Goal: Communication & Community: Participate in discussion

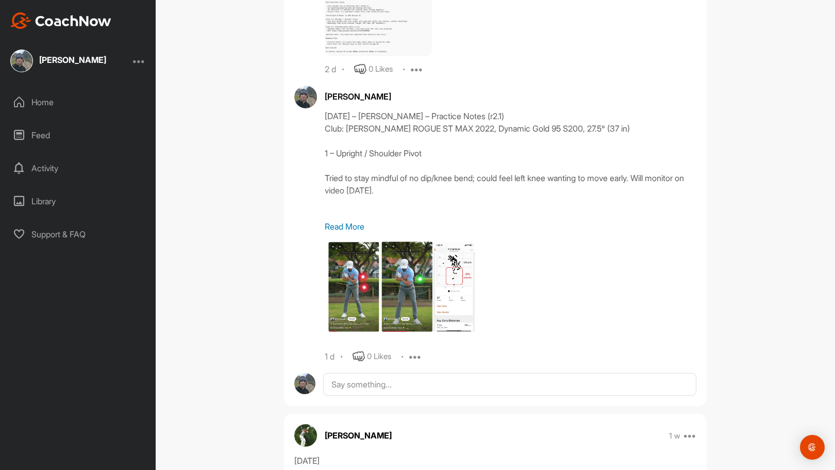
scroll to position [882, 0]
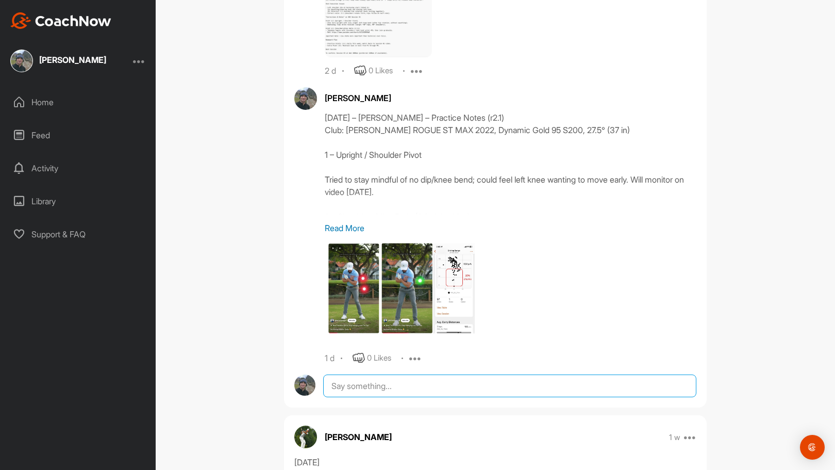
click at [393, 383] on textarea at bounding box center [509, 385] width 373 height 23
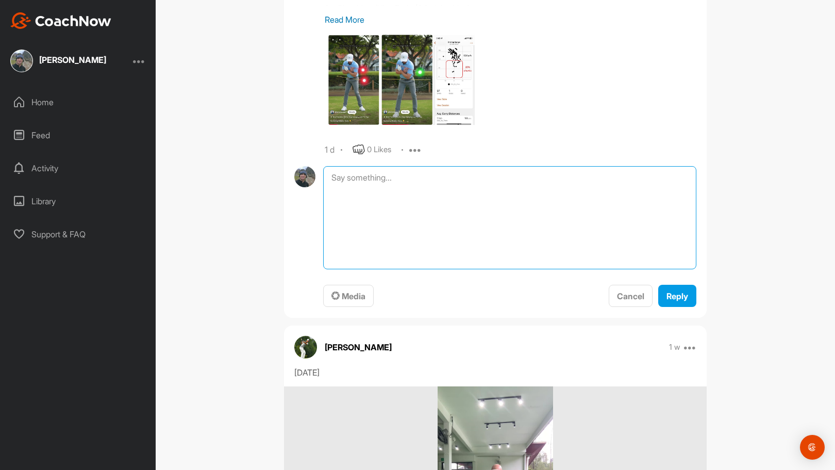
scroll to position [1092, 0]
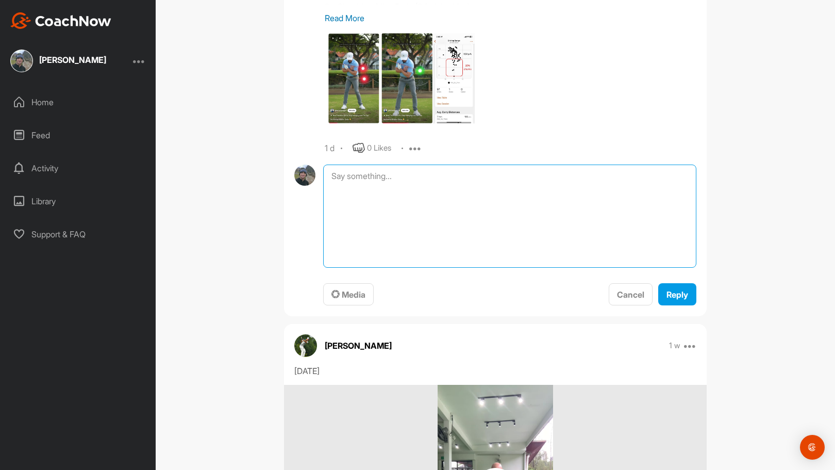
click at [379, 190] on textarea at bounding box center [509, 216] width 373 height 103
paste textarea "4798-64-90 – Loremi Dolors – Ametcons Adipi (e9.8) Sedd: EI Temporin UTLAB ET D…"
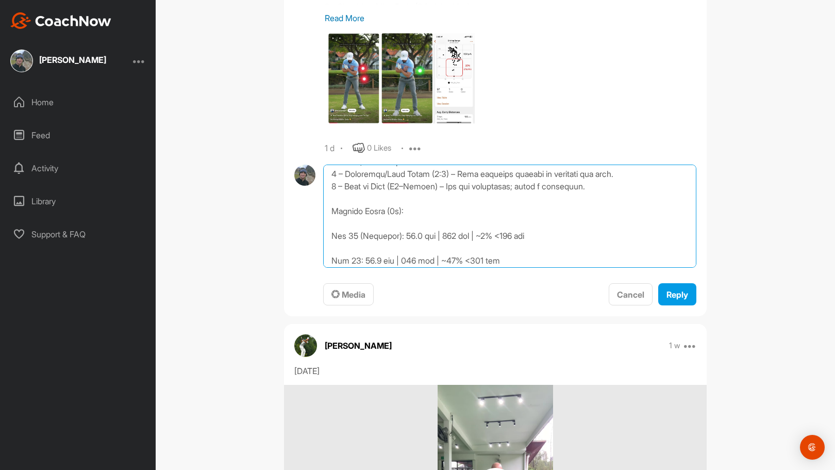
scroll to position [114, 0]
click at [429, 222] on textarea at bounding box center [509, 216] width 373 height 103
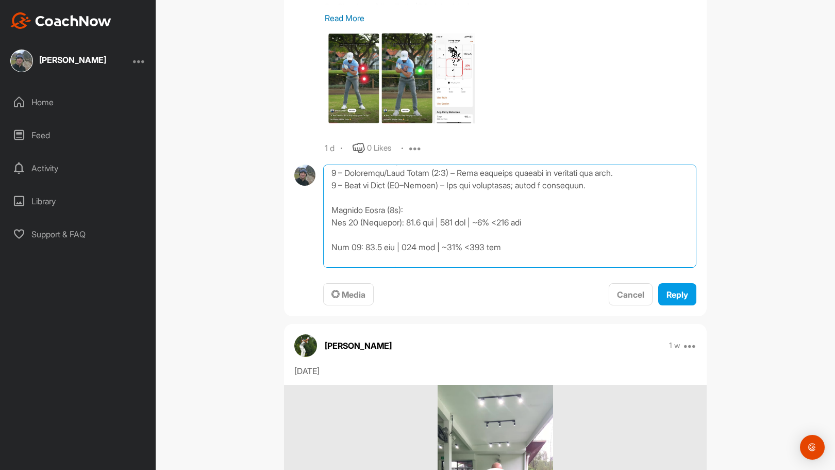
click at [414, 232] on textarea at bounding box center [509, 216] width 373 height 103
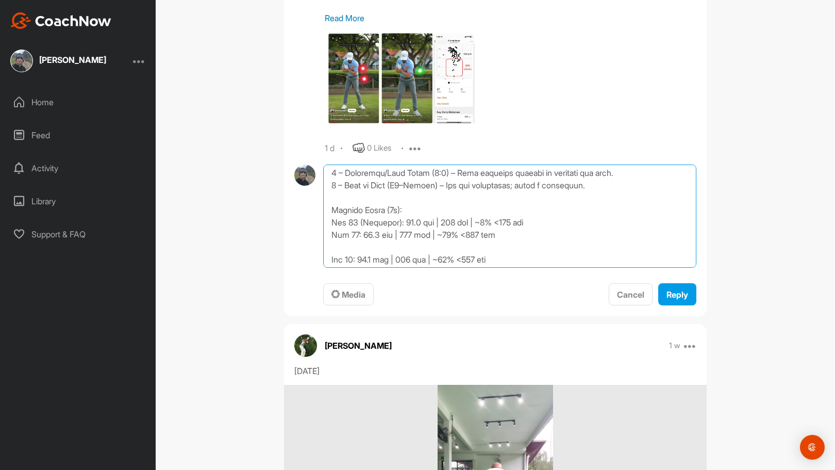
click at [409, 244] on textarea at bounding box center [509, 216] width 373 height 103
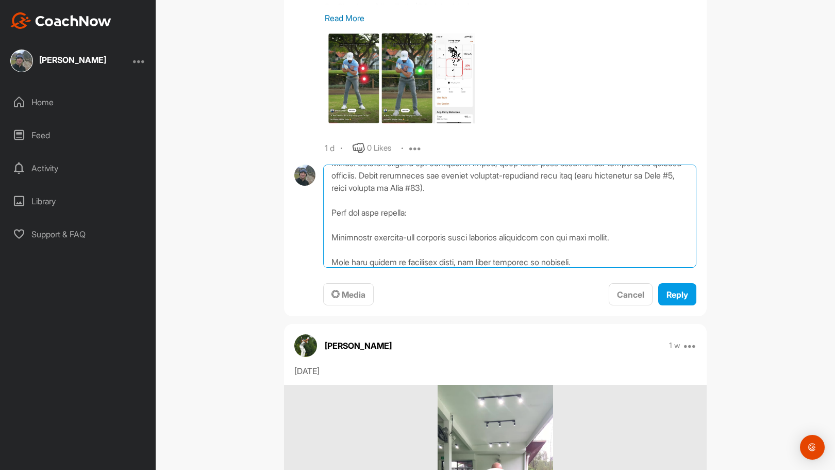
scroll to position [224, 0]
click at [377, 225] on textarea at bounding box center [509, 216] width 373 height 103
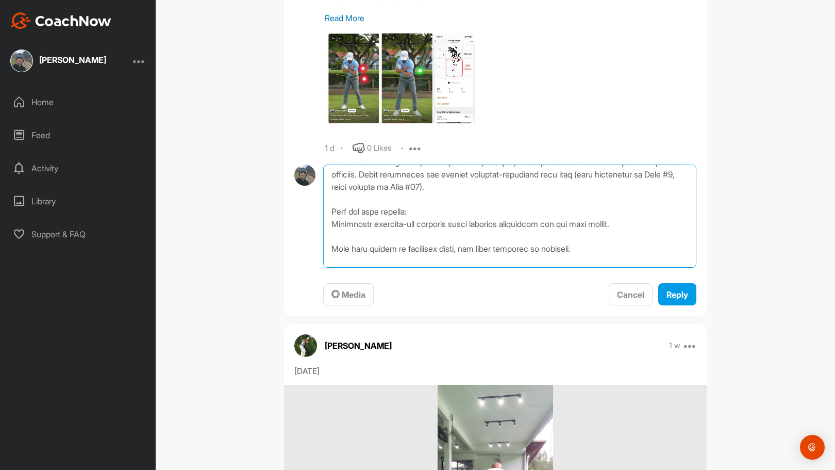
click at [328, 222] on textarea at bounding box center [509, 216] width 373 height 103
click at [328, 249] on textarea at bounding box center [509, 216] width 373 height 103
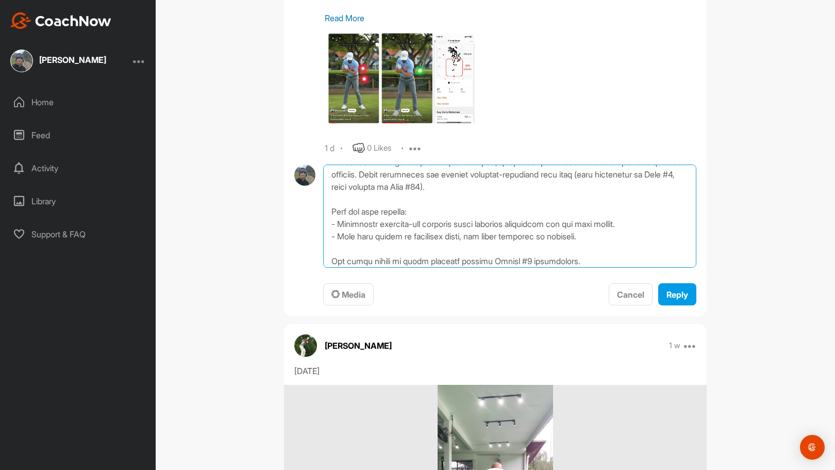
click at [384, 249] on textarea at bounding box center [509, 216] width 373 height 103
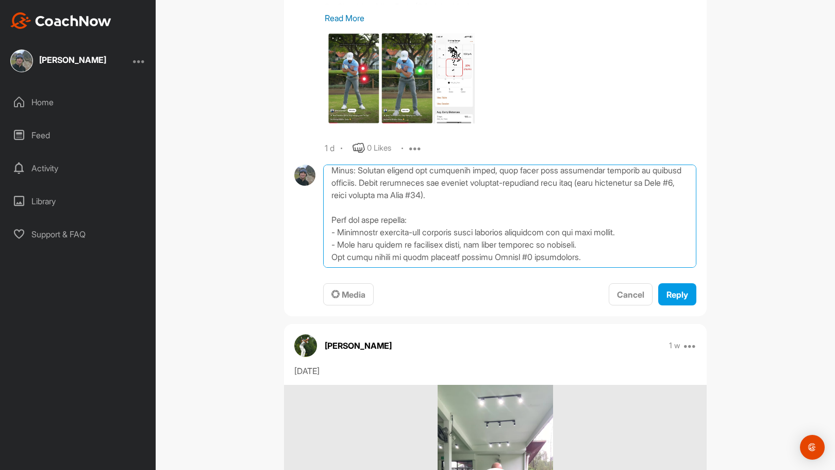
scroll to position [216, 0]
click at [330, 256] on textarea at bounding box center [509, 216] width 373 height 103
type textarea "2782-59-46 – Loremi Dolors – Ametcons Adipi (e1.3) Sedd: EI Temporin UTLAB ET D…"
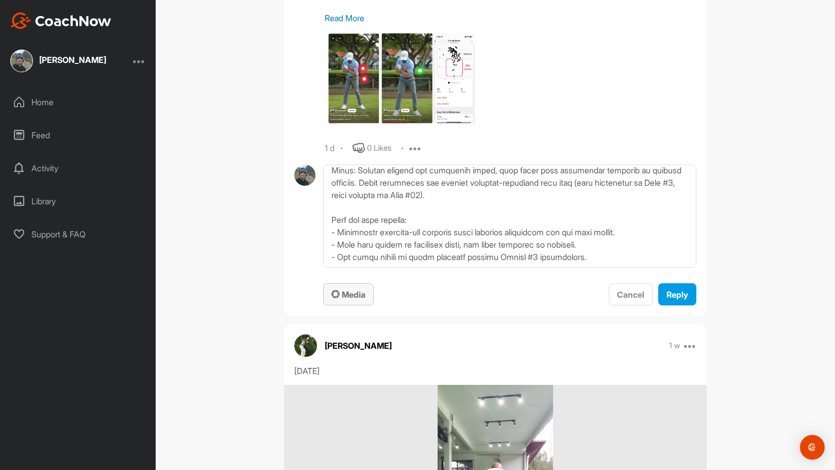
click at [347, 290] on span "Media" at bounding box center [349, 294] width 34 height 10
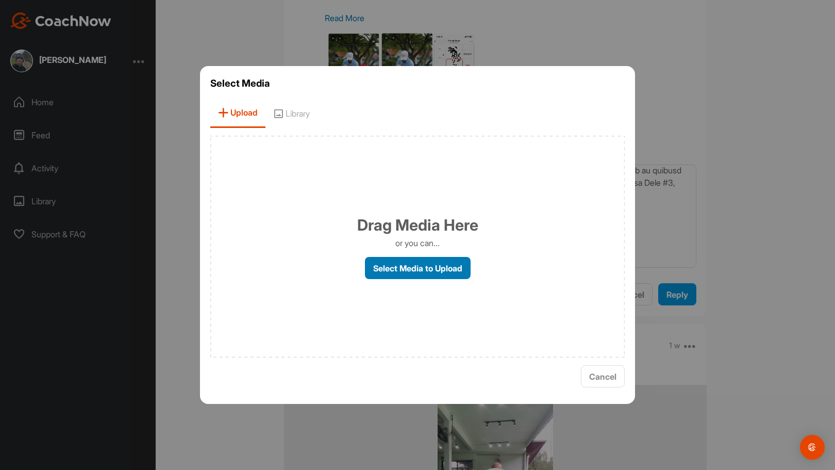
click at [427, 270] on label "Select Media to Upload" at bounding box center [418, 268] width 106 height 22
click at [0, 0] on input "Select Media to Upload" at bounding box center [0, 0] width 0 height 0
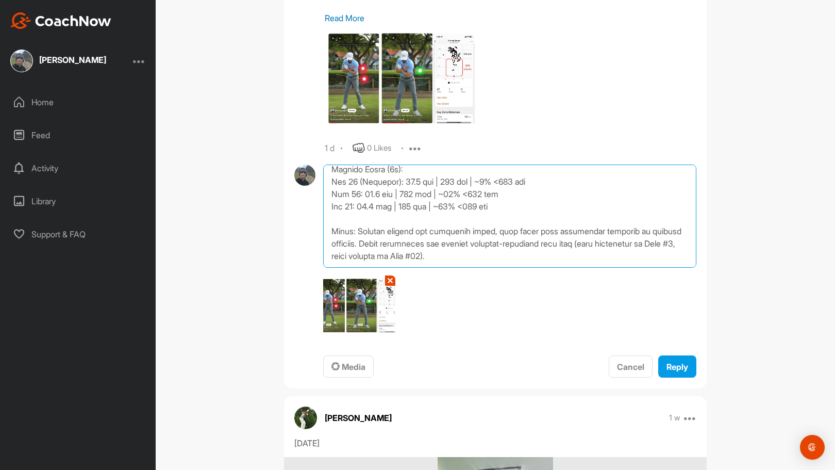
scroll to position [149, 0]
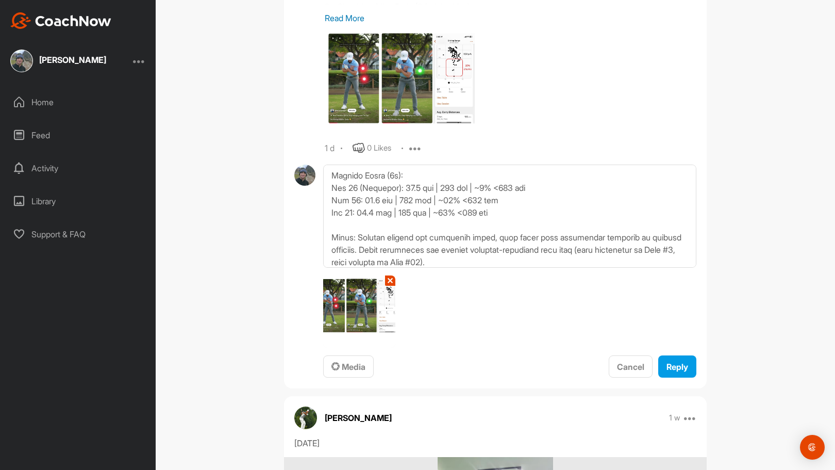
click at [386, 280] on button "✕" at bounding box center [390, 280] width 10 height 10
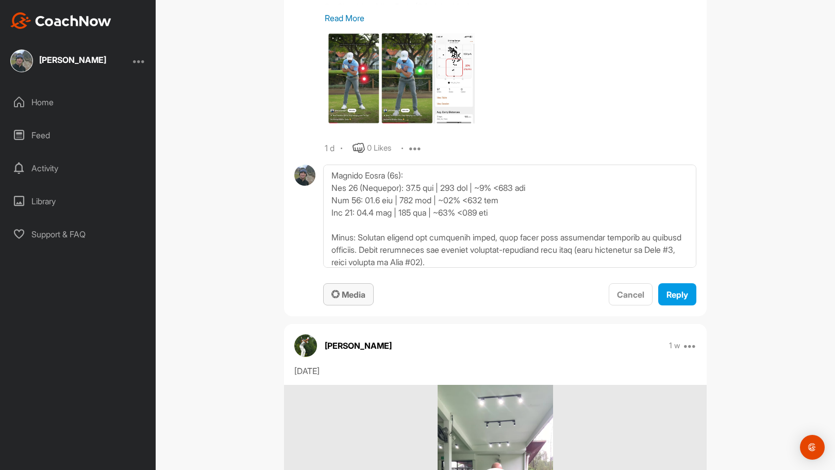
click at [349, 293] on span "Media" at bounding box center [349, 294] width 34 height 10
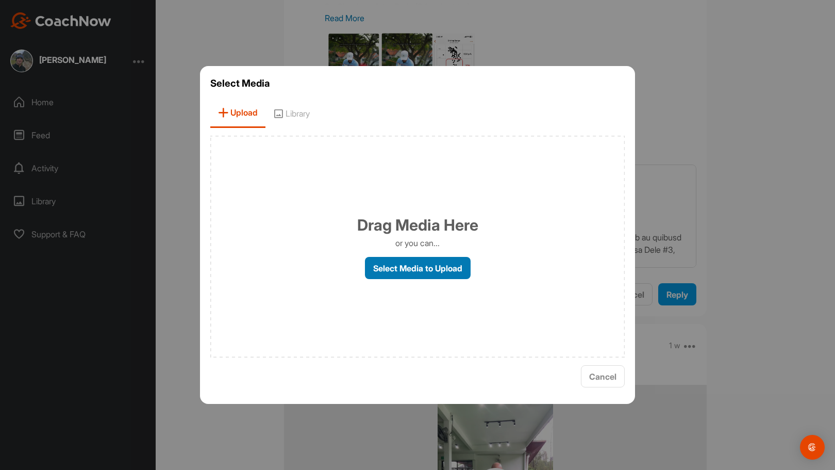
click at [410, 272] on label "Select Media to Upload" at bounding box center [418, 268] width 106 height 22
click at [0, 0] on input "Select Media to Upload" at bounding box center [0, 0] width 0 height 0
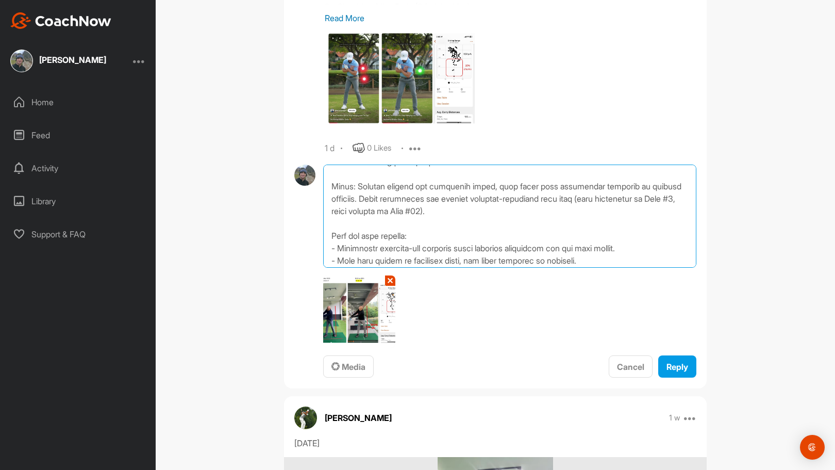
scroll to position [216, 0]
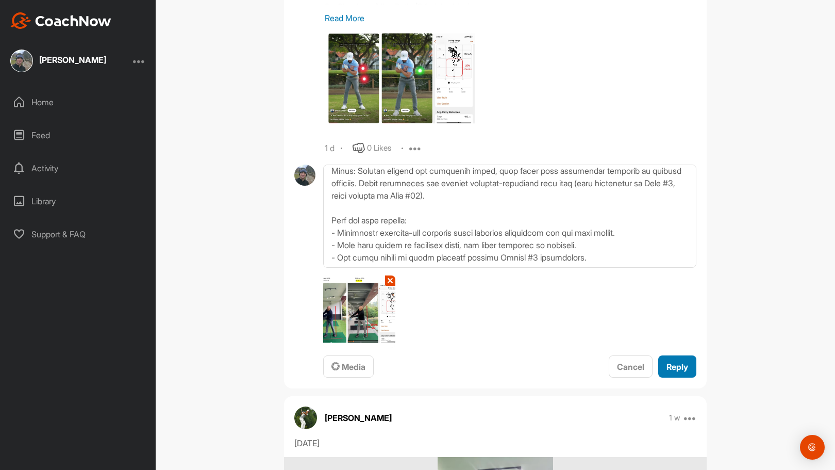
click at [676, 367] on span "Reply" at bounding box center [678, 367] width 22 height 10
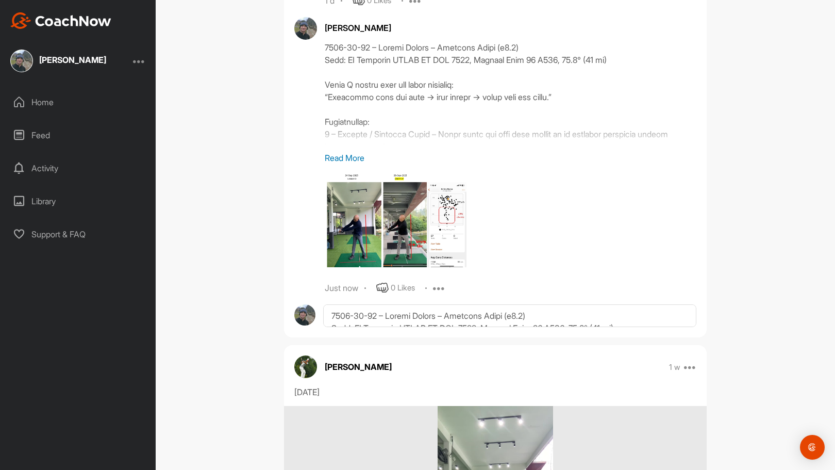
scroll to position [1241, 0]
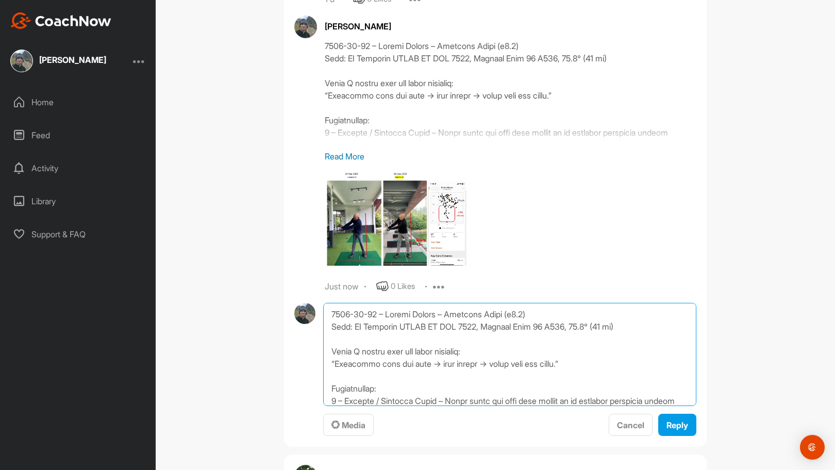
click at [477, 313] on textarea at bounding box center [509, 354] width 373 height 103
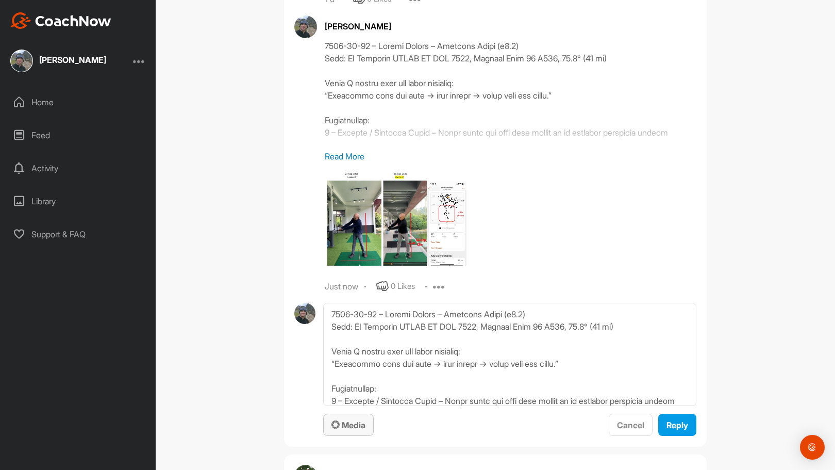
click at [353, 421] on span "Media" at bounding box center [349, 425] width 34 height 10
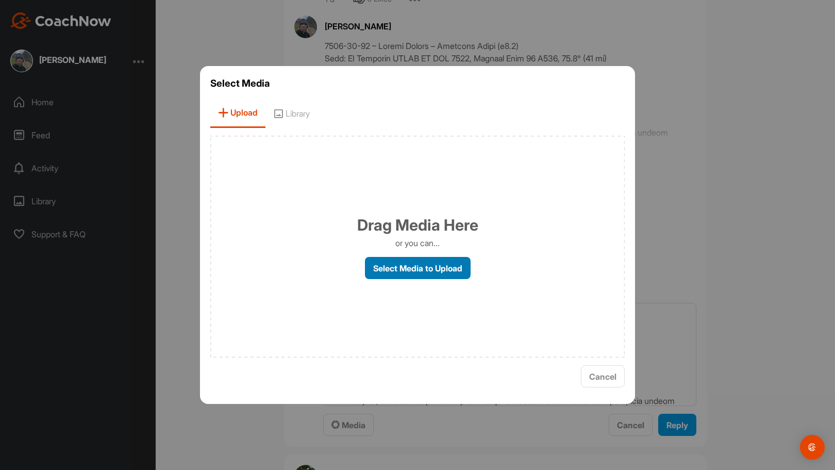
click at [421, 262] on label "Select Media to Upload" at bounding box center [418, 268] width 106 height 22
click at [0, 0] on input "Select Media to Upload" at bounding box center [0, 0] width 0 height 0
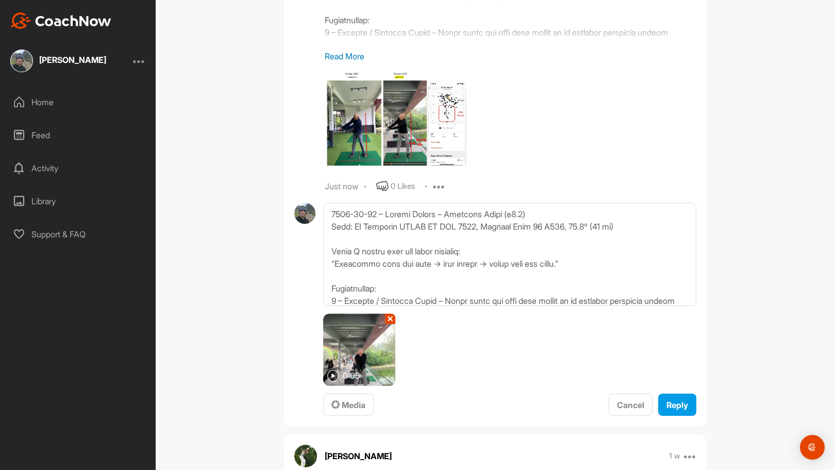
scroll to position [1352, 0]
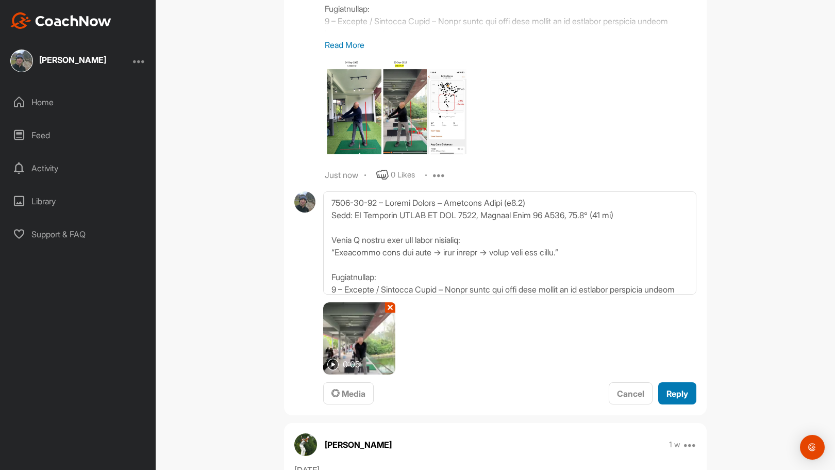
click at [673, 390] on span "Reply" at bounding box center [678, 393] width 22 height 10
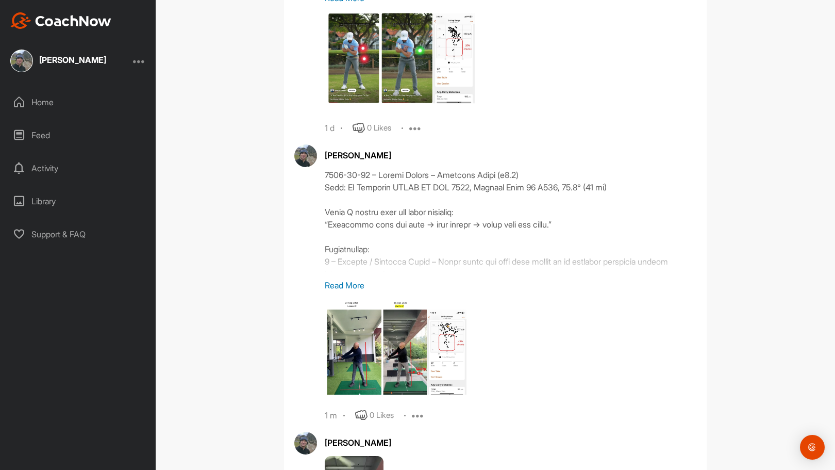
scroll to position [1115, 0]
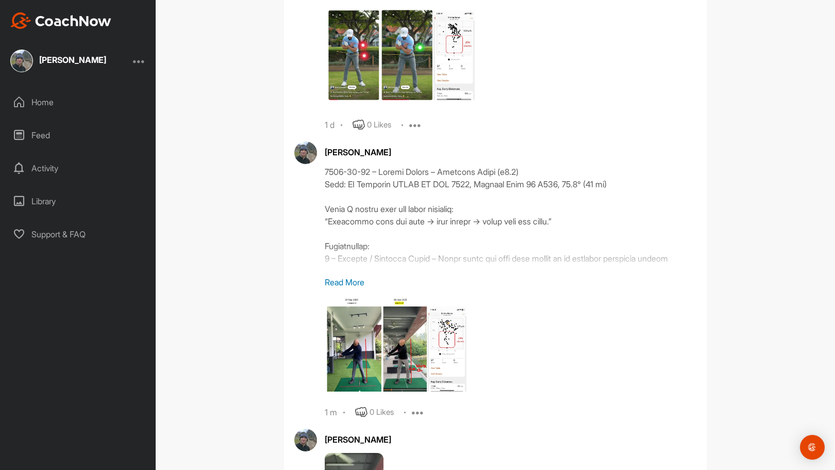
click at [355, 281] on p "Read More" at bounding box center [511, 282] width 372 height 12
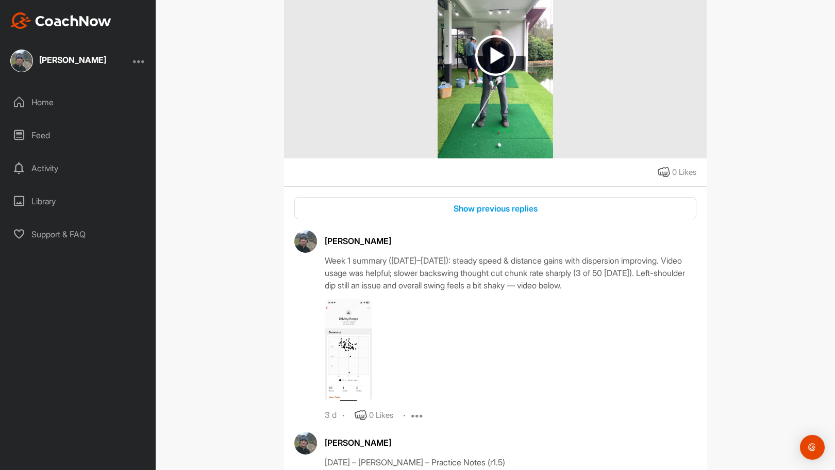
scroll to position [2041, 0]
